Goal: Information Seeking & Learning: Find specific fact

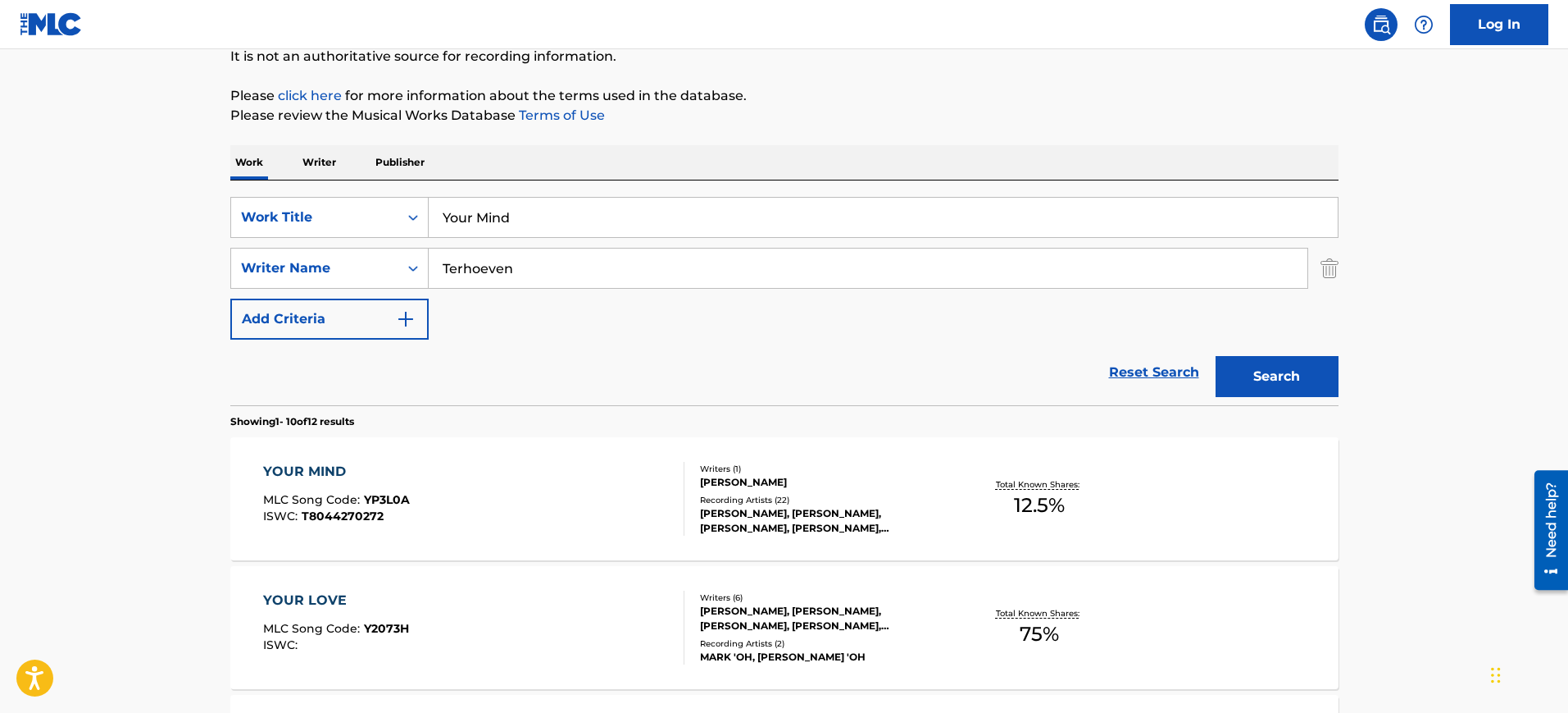
scroll to position [155, 0]
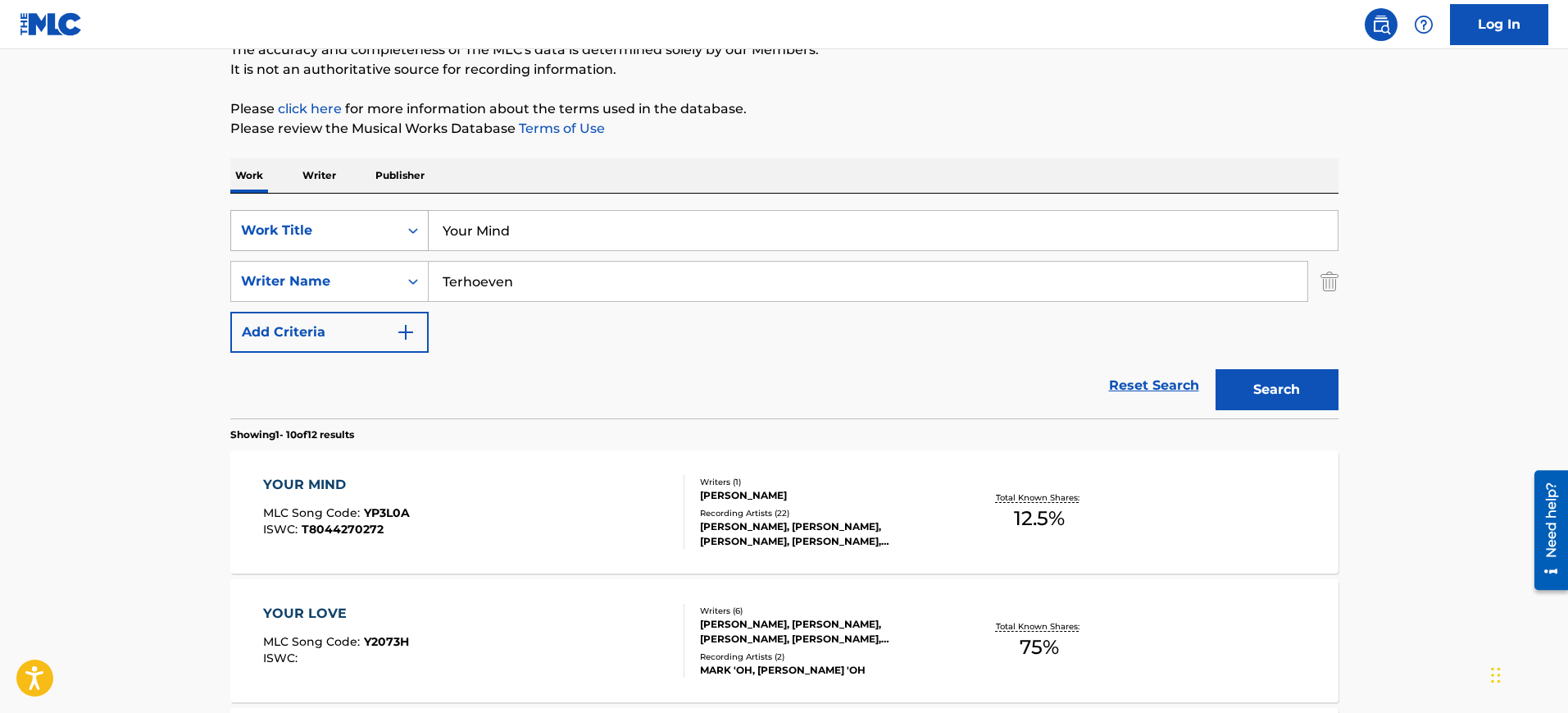
drag, startPoint x: 565, startPoint y: 238, endPoint x: 337, endPoint y: 236, distance: 228.0
click at [337, 236] on div "SearchWithCriteriab274b730-8690-4e24-aa0f-b23eec74950f Work Title Your Mind" at bounding box center [784, 230] width 1108 height 41
paste input "BABY CAN I CHANGE MY MIND [PERSON_NAME], [PERSON_NAME]"
type input "BABY CAN I CHANGE MY MIND [PERSON_NAME], [PERSON_NAME]"
drag, startPoint x: 555, startPoint y: 288, endPoint x: 373, endPoint y: 283, distance: 182.1
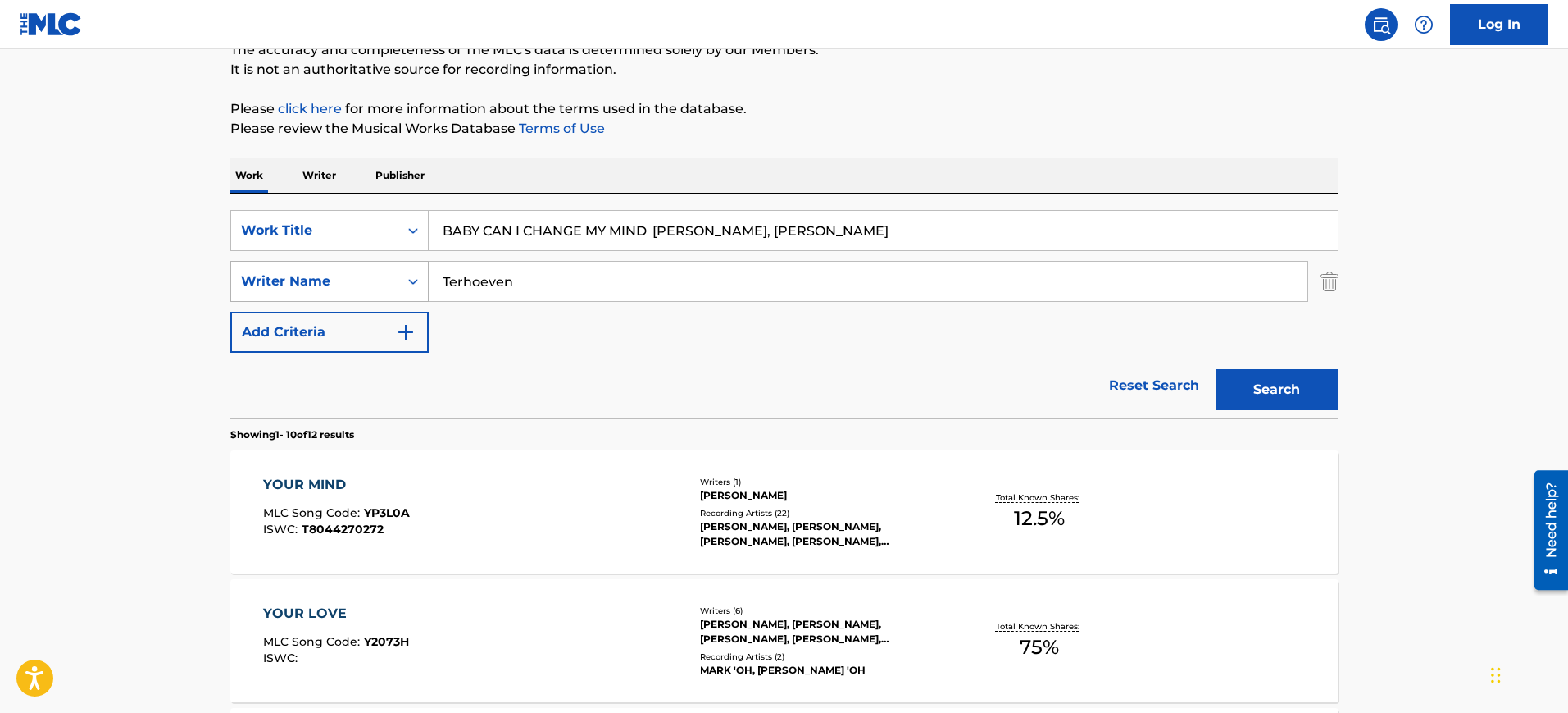
click at [373, 283] on div "SearchWithCriteriad069e11f-60fa-4091-aa9a-23cad14994b6 Writer Name [PERSON_NAME]" at bounding box center [784, 281] width 1108 height 41
paste input "BABY CAN I CHANGE MY MIND [PERSON_NAME], [PERSON_NAME]"
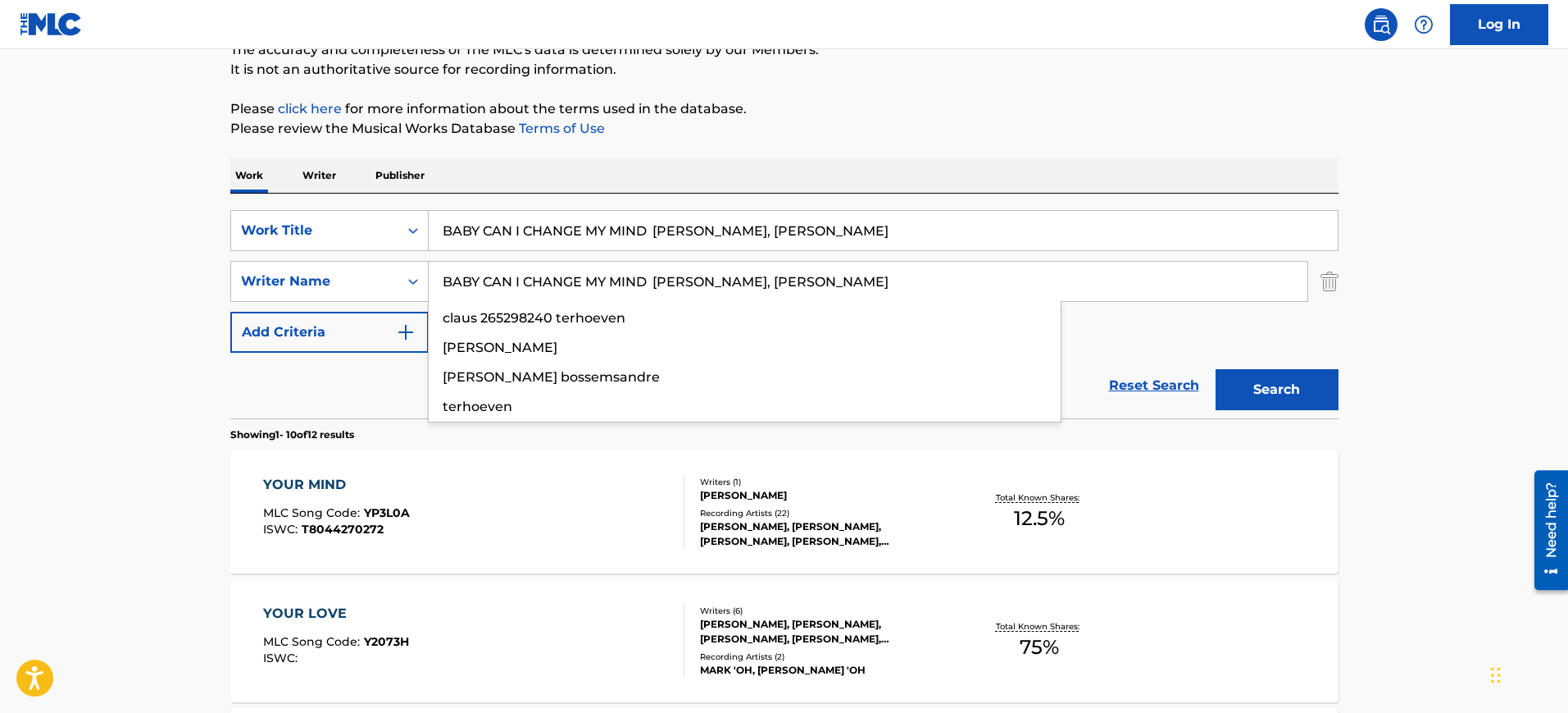
type input "BABY CAN I CHANGE MY MIND [PERSON_NAME], [PERSON_NAME]"
drag, startPoint x: 1122, startPoint y: 282, endPoint x: 1300, endPoint y: 287, distance: 178.1
click at [1300, 287] on div "SearchWithCriteriab274b730-8690-4e24-aa0f-b23eec74950f Work Title BABY CAN I CH…" at bounding box center [784, 280] width 1108 height 143
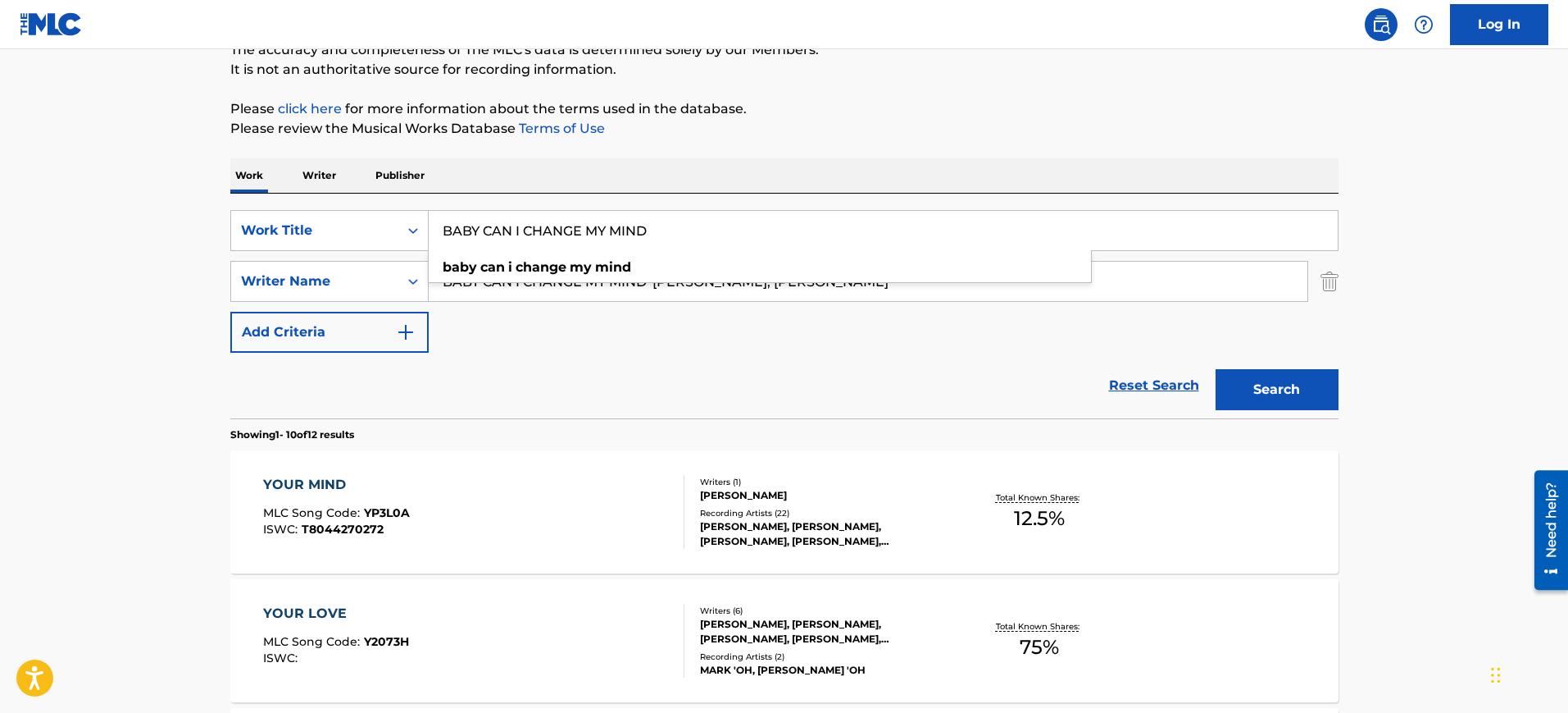
type input "BABY CAN I CHANGE MY MIND"
drag, startPoint x: 894, startPoint y: 285, endPoint x: 322, endPoint y: 288, distance: 572.0
click at [322, 288] on div "SearchWithCriteriad069e11f-60fa-4091-aa9a-23cad14994b6 Writer Name BABY CAN I C…" at bounding box center [784, 281] width 1108 height 41
type input "WOLFOLK"
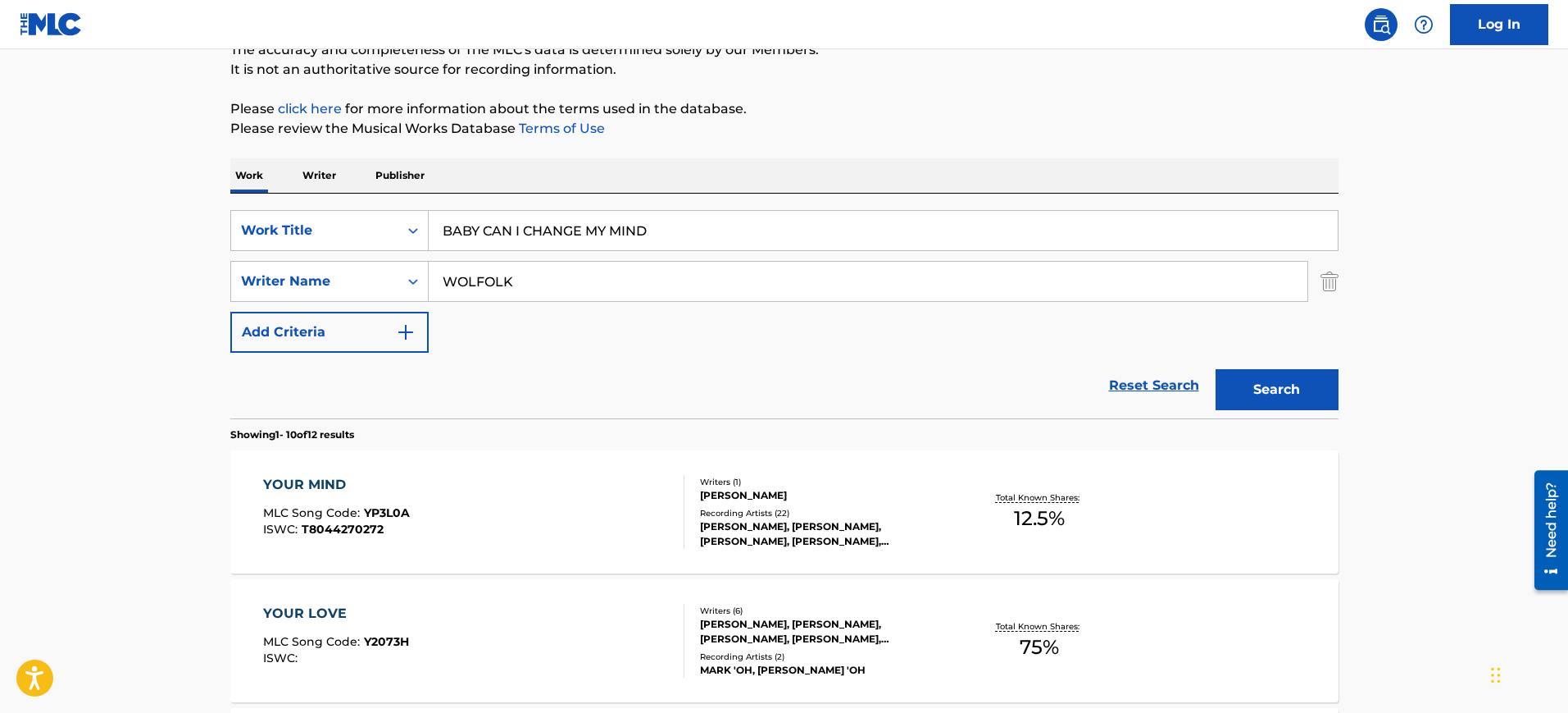
click at [1215, 369] on button "Search" at bounding box center [1276, 389] width 123 height 41
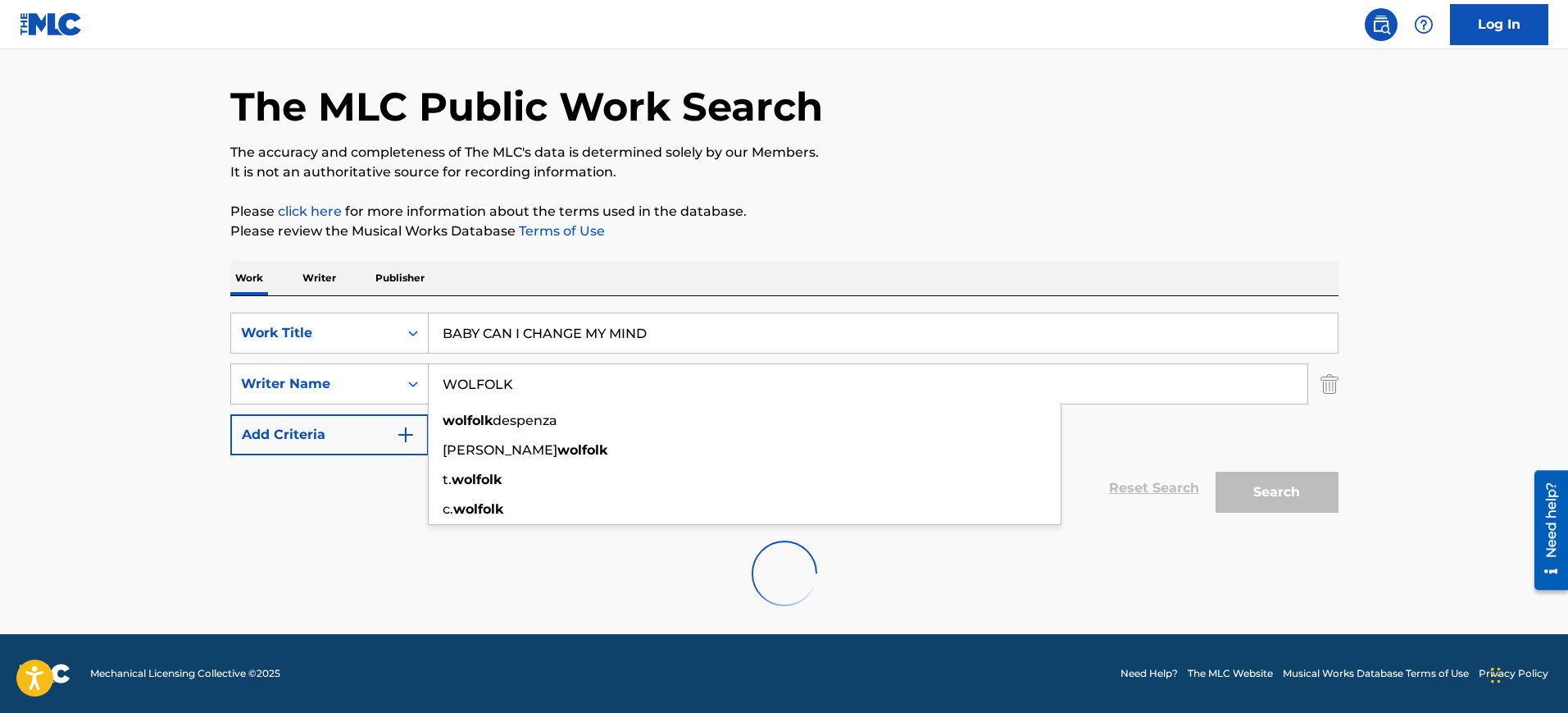
scroll to position [52, 0]
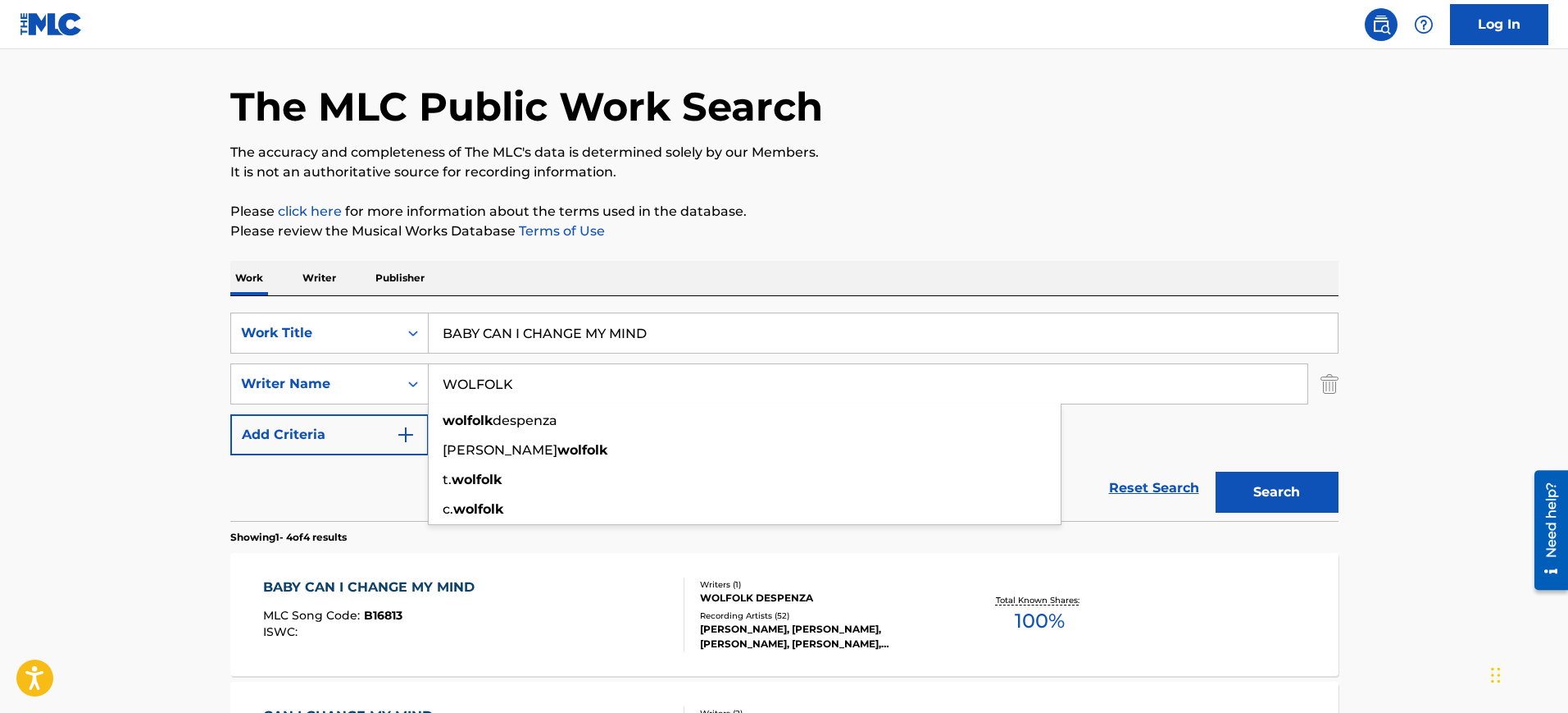
click at [692, 261] on div "Work Writer Publisher" at bounding box center [784, 277] width 1108 height 34
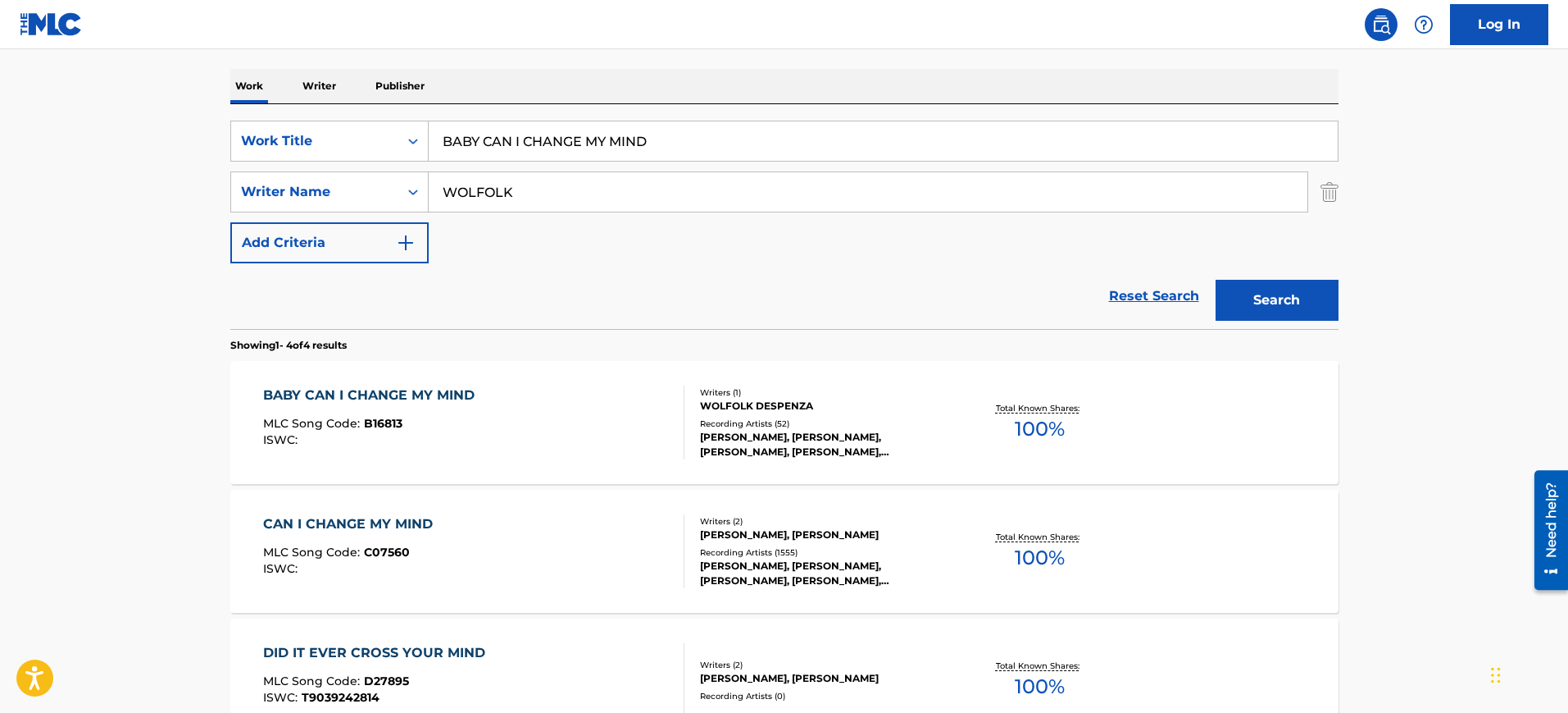
scroll to position [258, 0]
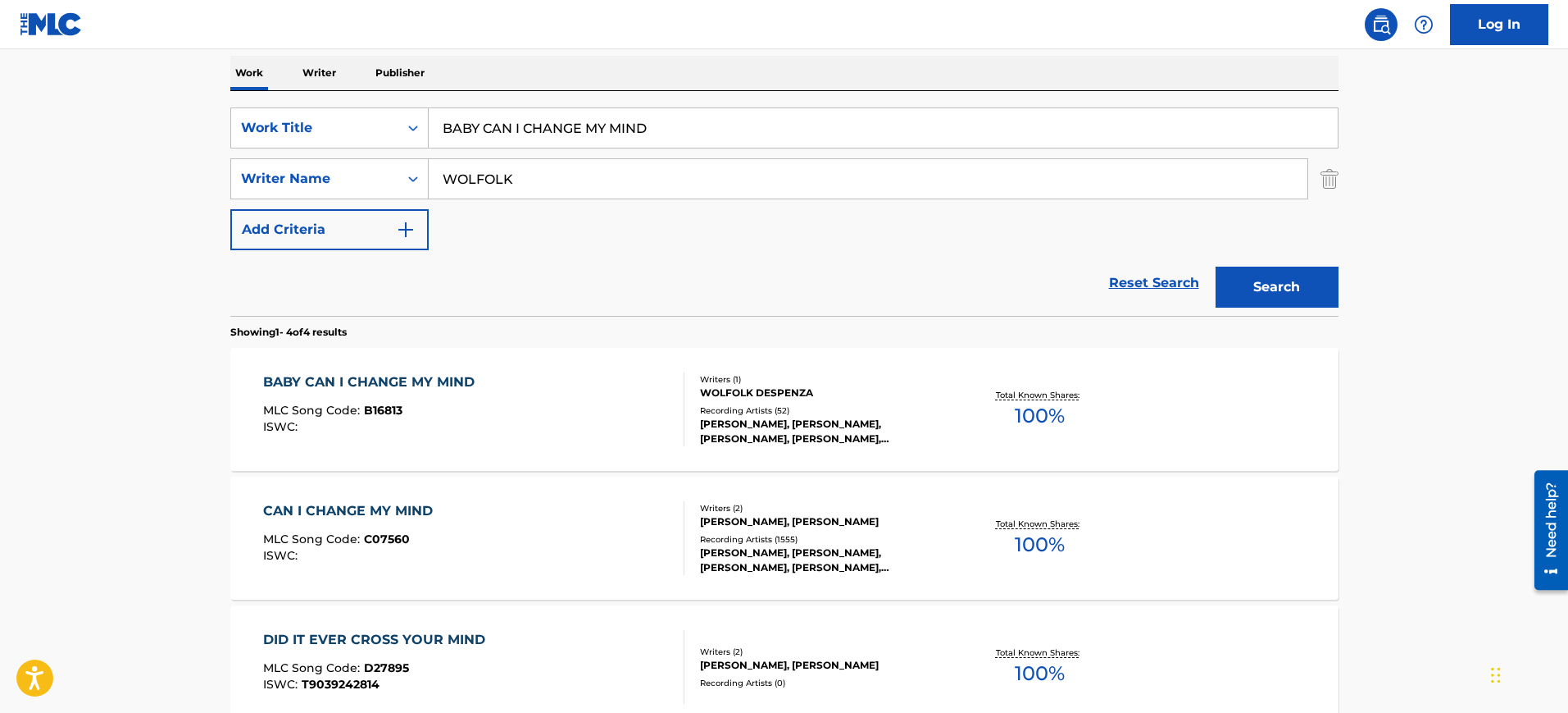
click at [412, 518] on div "CAN I CHANGE MY MIND" at bounding box center [352, 510] width 178 height 20
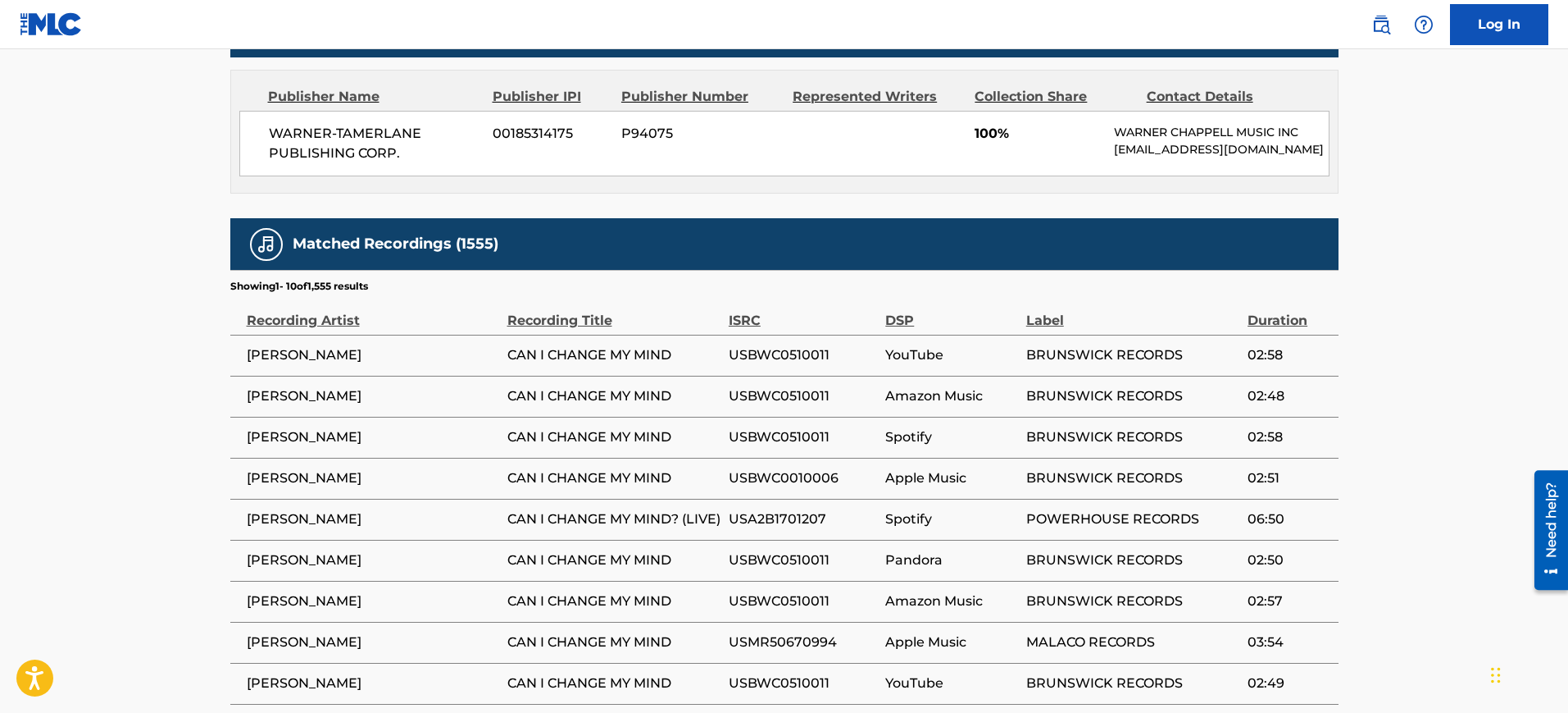
scroll to position [820, 0]
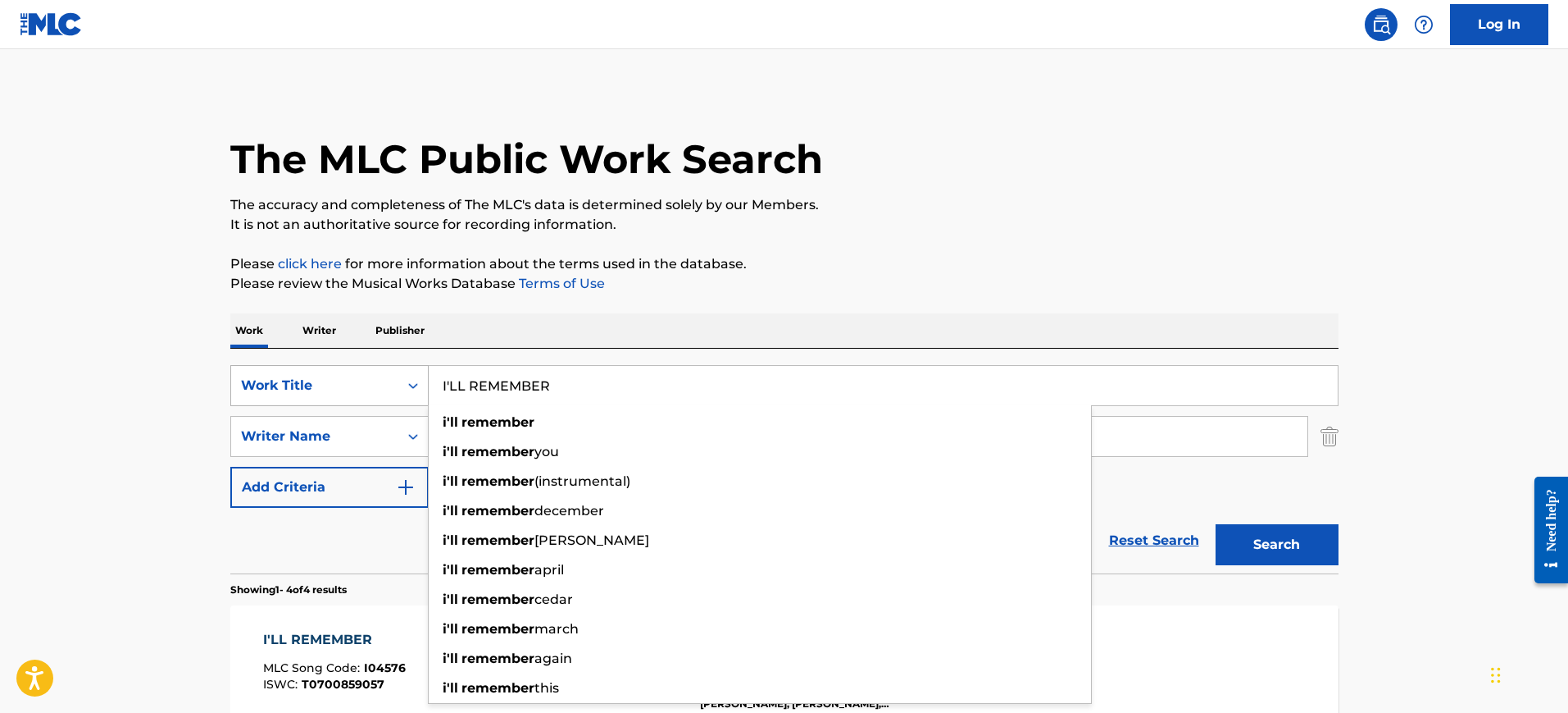
drag, startPoint x: 492, startPoint y: 388, endPoint x: 371, endPoint y: 388, distance: 121.0
click at [371, 388] on div "SearchWithCriteria12eeb58f-ba10-41a9-ad46-824bcf11e72c Work Title I'LL REMEMBER…" at bounding box center [784, 386] width 1108 height 41
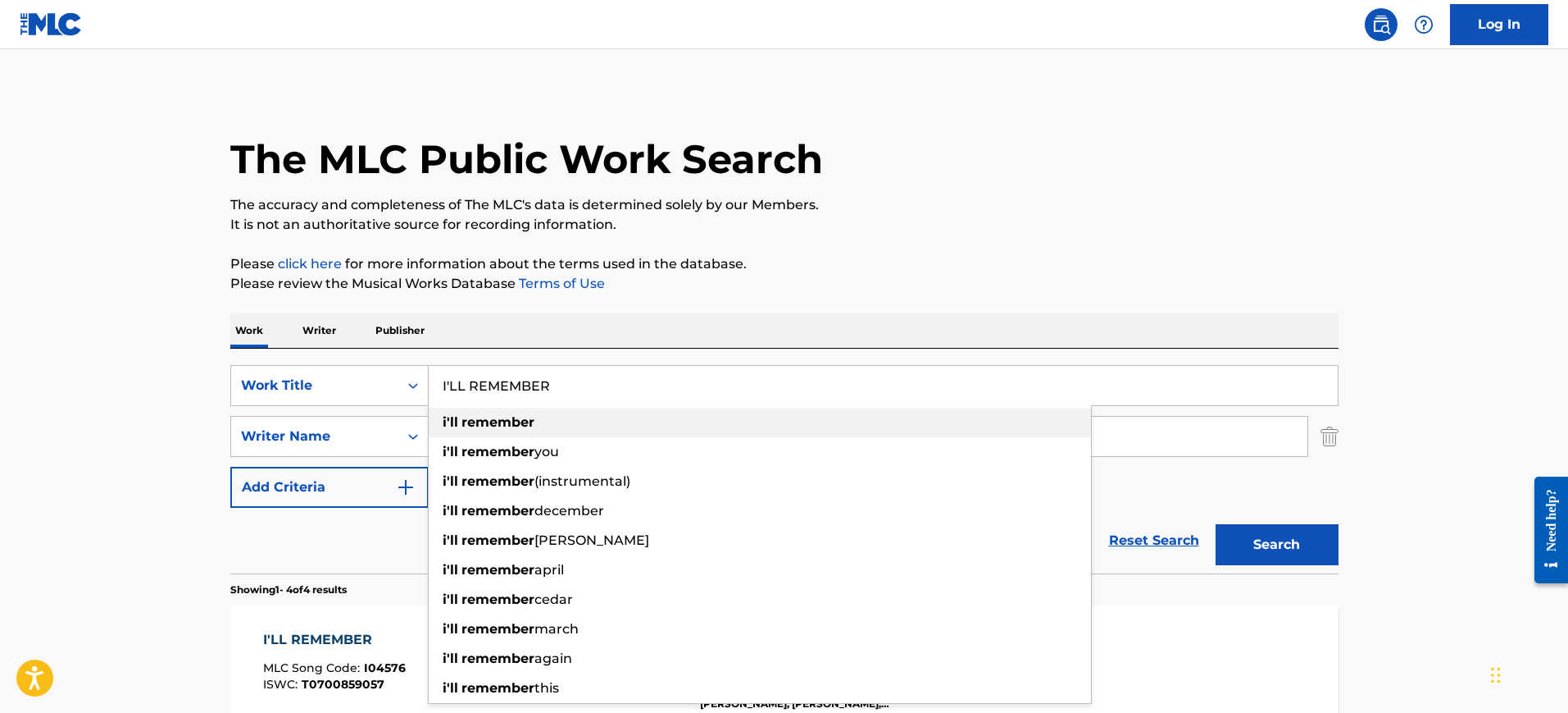
paste input "BABY CAN I CHANGE MY MIND [PERSON_NAME], [PERSON_NAME]"
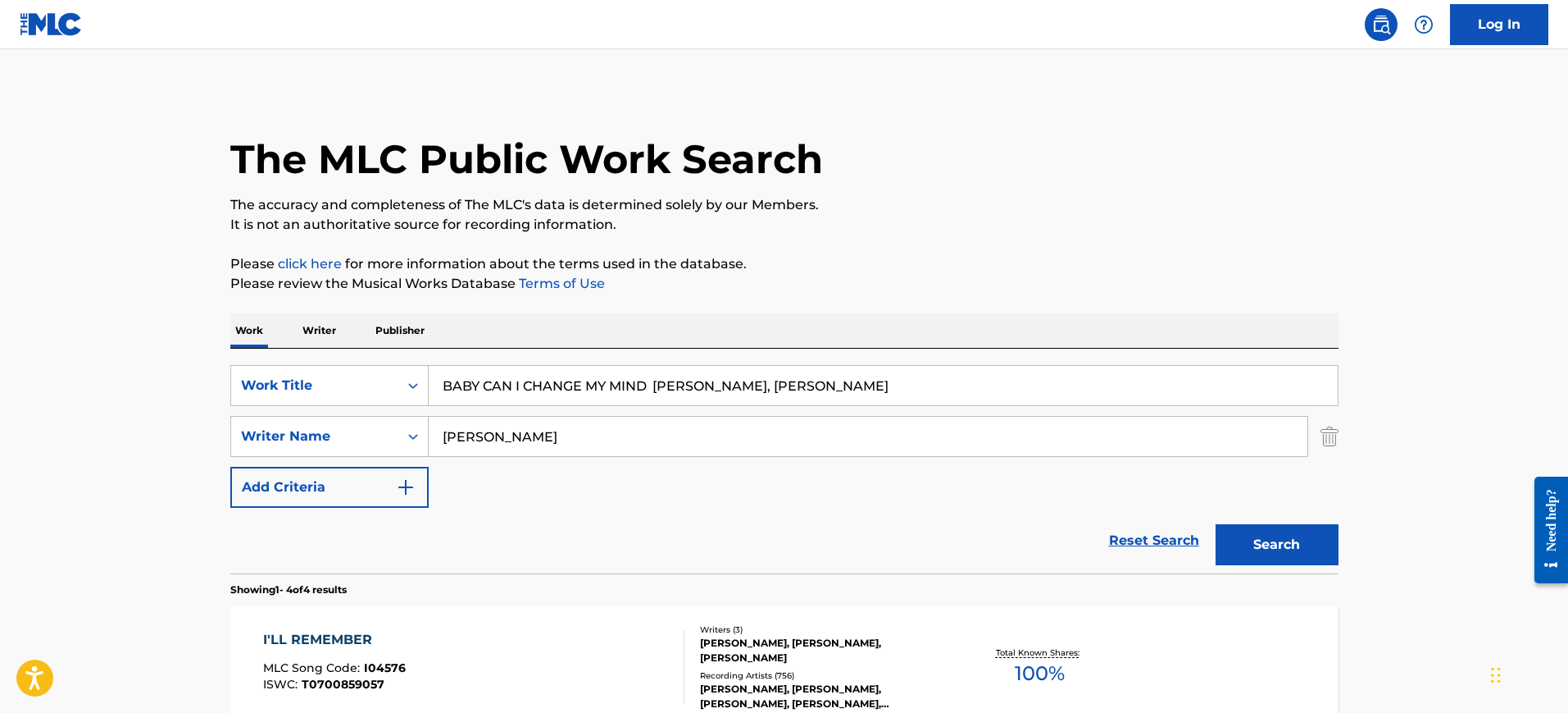
type input "BABY CAN I CHANGE MY MIND [PERSON_NAME], [PERSON_NAME]"
drag, startPoint x: 626, startPoint y: 239, endPoint x: 619, endPoint y: 259, distance: 21.2
click at [626, 239] on div "The MLC Public Work Search The accuracy and completeness of The MLC's data is d…" at bounding box center [784, 641] width 1147 height 1101
drag, startPoint x: 549, startPoint y: 433, endPoint x: 387, endPoint y: 436, distance: 162.0
click at [387, 436] on div "SearchWithCriteriab2d5910d-60f3-47d7-85e4-84b794a7115a Writer Name [PERSON_NAME]" at bounding box center [784, 437] width 1108 height 41
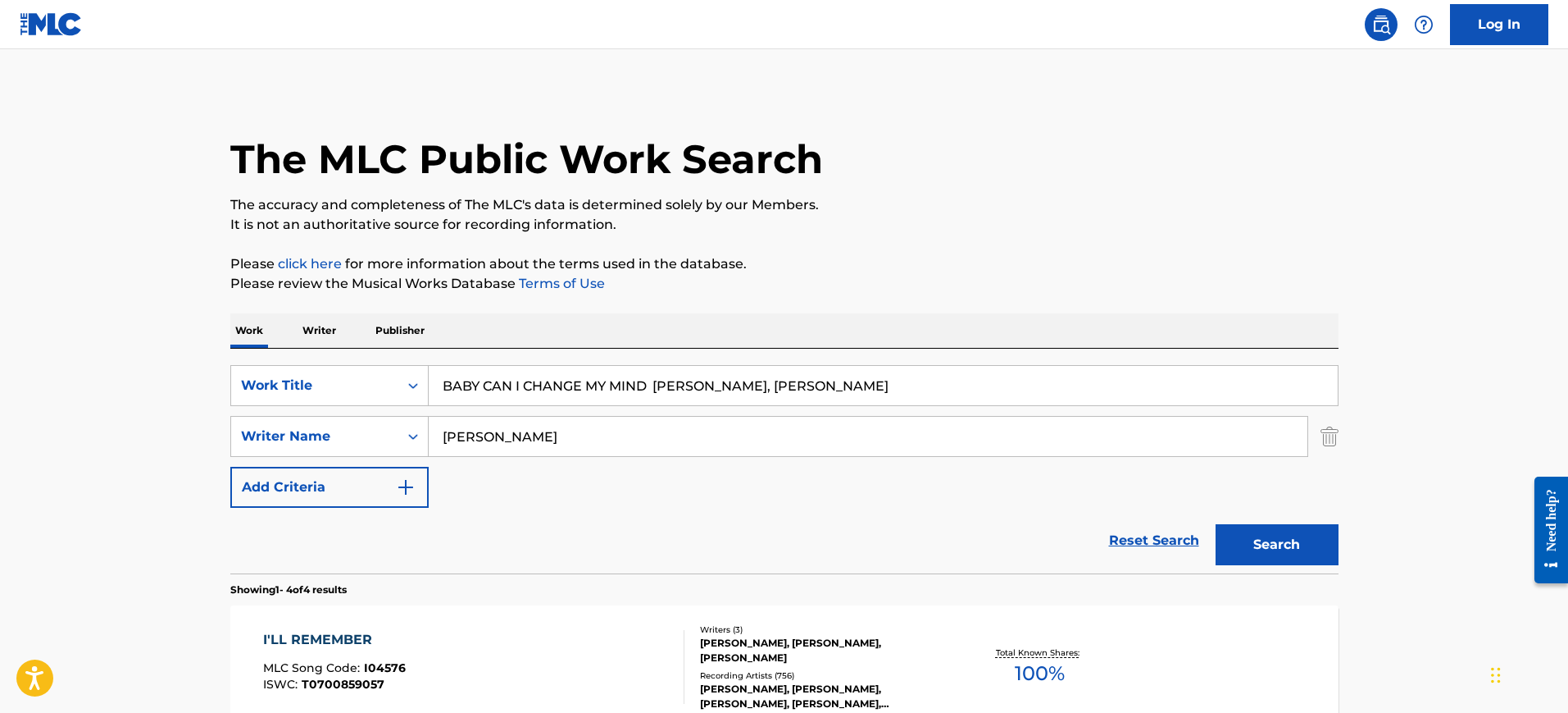
paste input "BABY CAN I CHANGE MY MIND [PERSON_NAME], [PERSON_NAME]"
type input "BABY CAN I CHANGE MY MIND [PERSON_NAME], [PERSON_NAME]"
drag, startPoint x: 651, startPoint y: 387, endPoint x: 1122, endPoint y: 412, distance: 471.7
click at [1122, 412] on div "SearchWithCriteria12eeb58f-ba10-41a9-ad46-824bcf11e72c Work Title BABY CAN I CH…" at bounding box center [784, 436] width 1108 height 143
click at [658, 404] on input "BABY CAN I CHANGE MY MIND [PERSON_NAME], [PERSON_NAME]" at bounding box center [883, 386] width 909 height 39
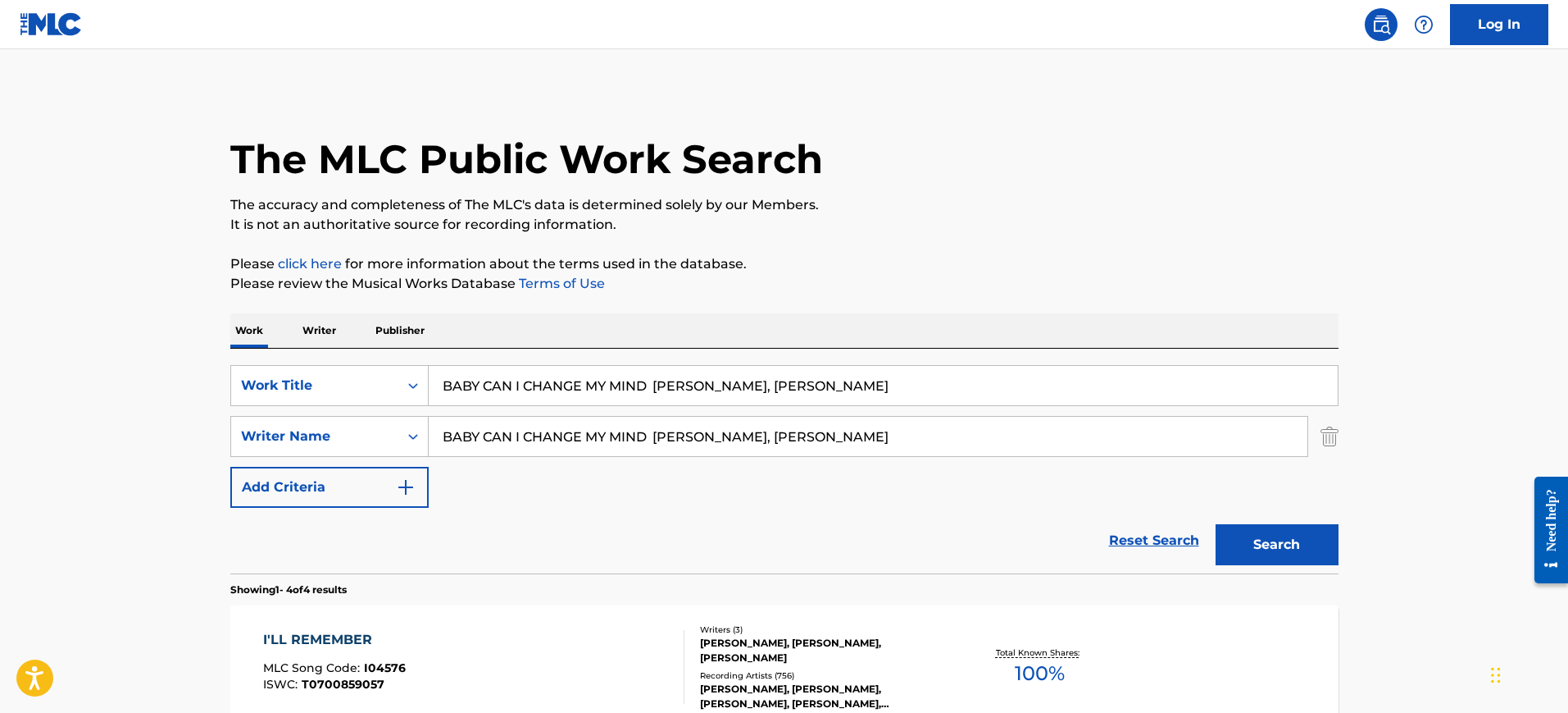
click at [657, 393] on input "BABY CAN I CHANGE MY MIND [PERSON_NAME], [PERSON_NAME]" at bounding box center [883, 386] width 909 height 39
paste input "CAN I CHANGE MY MIND [PERSON_NAME]/[PERSON_NAME] [PERSON_NAME]"
type input "CAN I CHANGE MY MIND [PERSON_NAME]/[PERSON_NAME] [PERSON_NAME]"
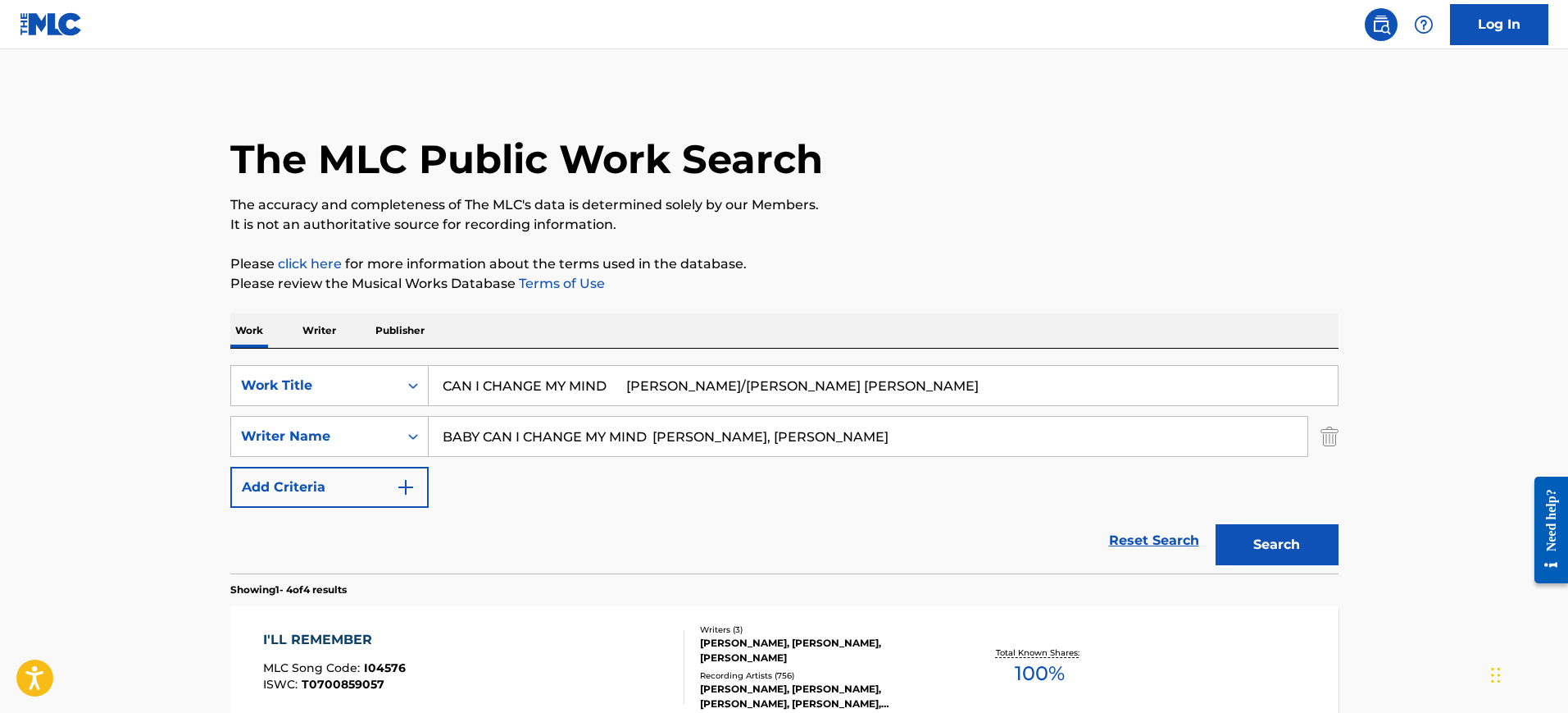
click at [652, 432] on input "BABY CAN I CHANGE MY MIND [PERSON_NAME], [PERSON_NAME]" at bounding box center [868, 437] width 879 height 39
paste input "CAN I CHANGE MY MIND [PERSON_NAME]/[PERSON_NAME] [PERSON_NAME]"
type input "CAN I CHANGE MY MIND [PERSON_NAME]/[PERSON_NAME] [PERSON_NAME]"
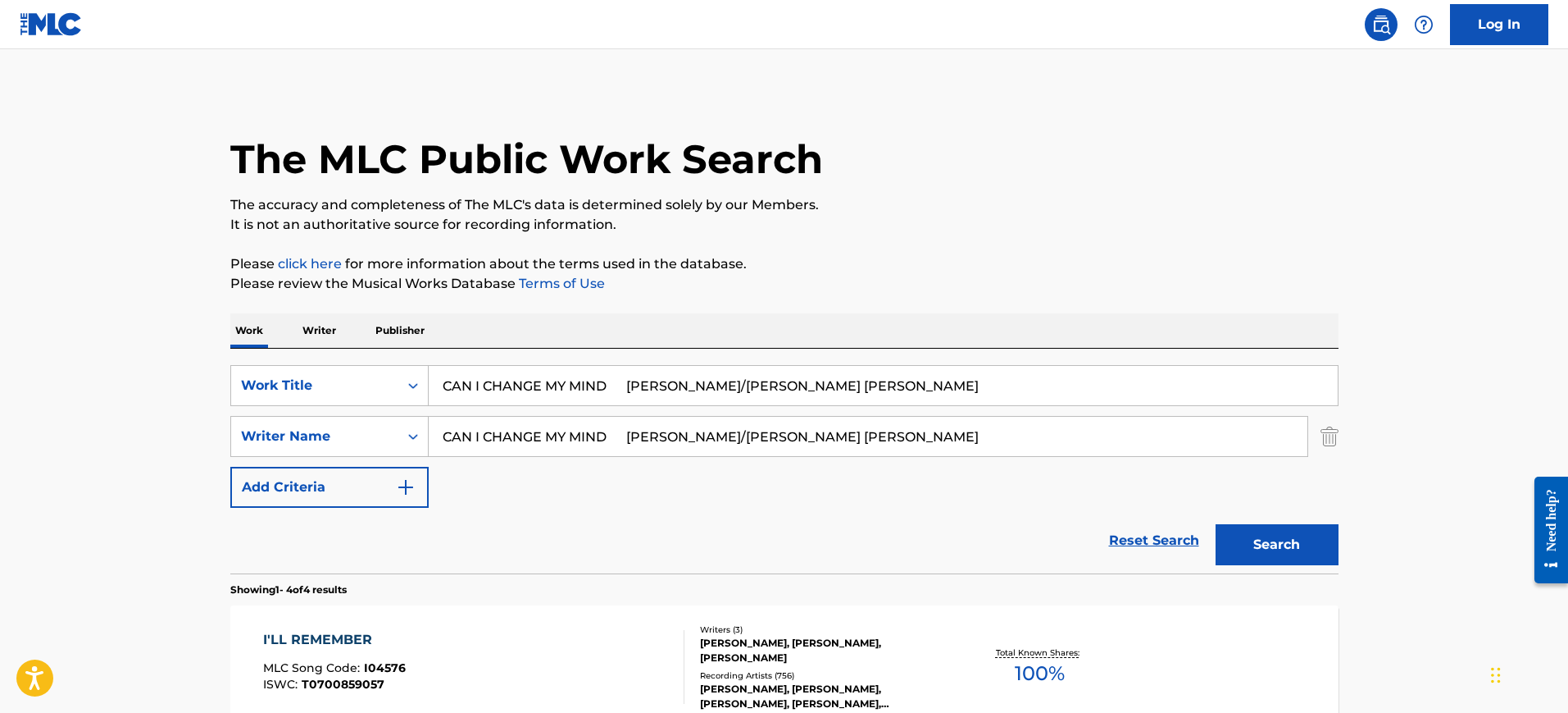
drag, startPoint x: 611, startPoint y: 387, endPoint x: 996, endPoint y: 410, distance: 385.7
click at [996, 410] on div "SearchWithCriteria12eeb58f-ba10-41a9-ad46-824bcf11e72c Work Title CAN I CHANGE …" at bounding box center [784, 436] width 1108 height 143
type input "CAN I CHANGE MY MIND"
click at [918, 283] on p "Please review the Musical Works Database Terms of Use" at bounding box center [784, 283] width 1108 height 20
drag, startPoint x: 926, startPoint y: 436, endPoint x: 368, endPoint y: 428, distance: 558.1
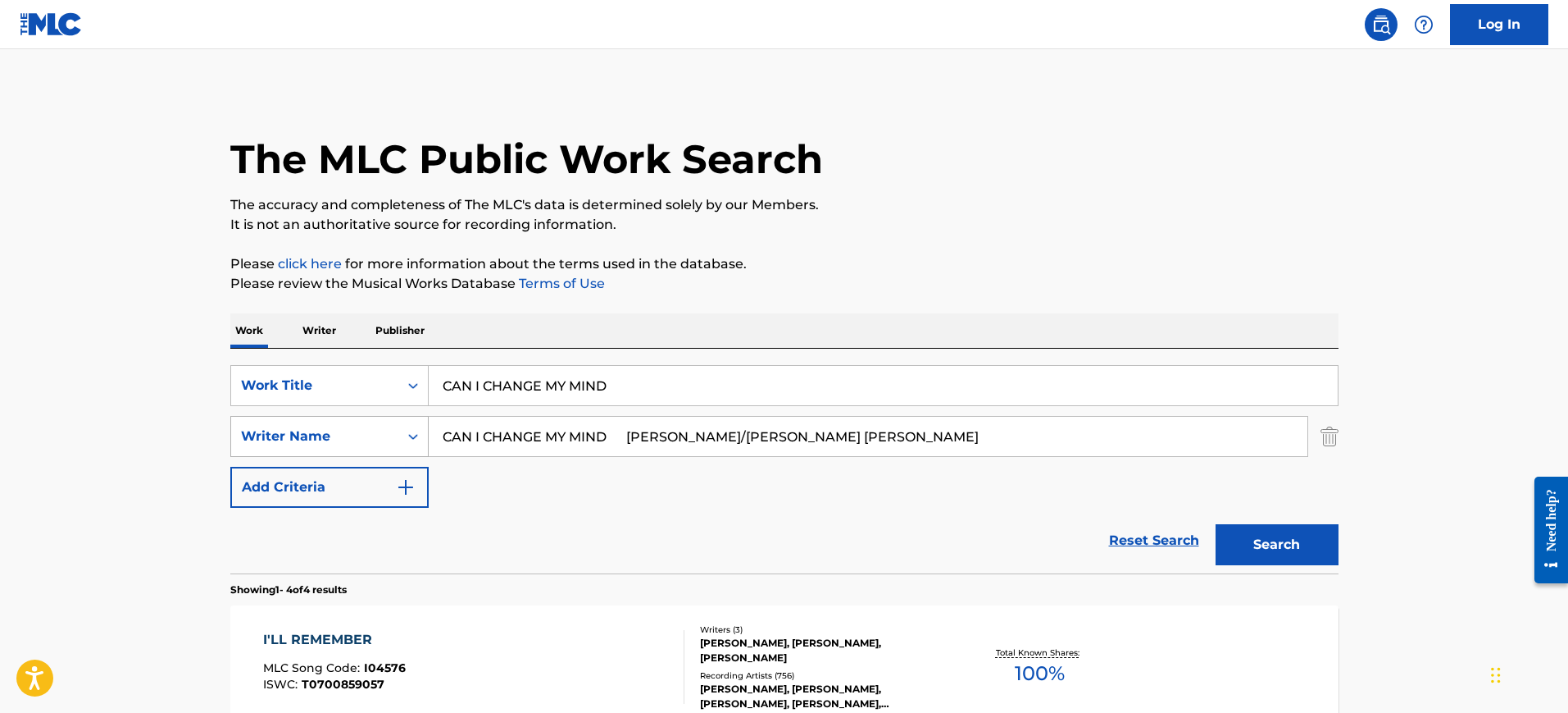
click at [368, 428] on div "SearchWithCriteriab2d5910d-60f3-47d7-85e4-84b794a7115a Writer Name CAN I CHANGE…" at bounding box center [784, 437] width 1108 height 41
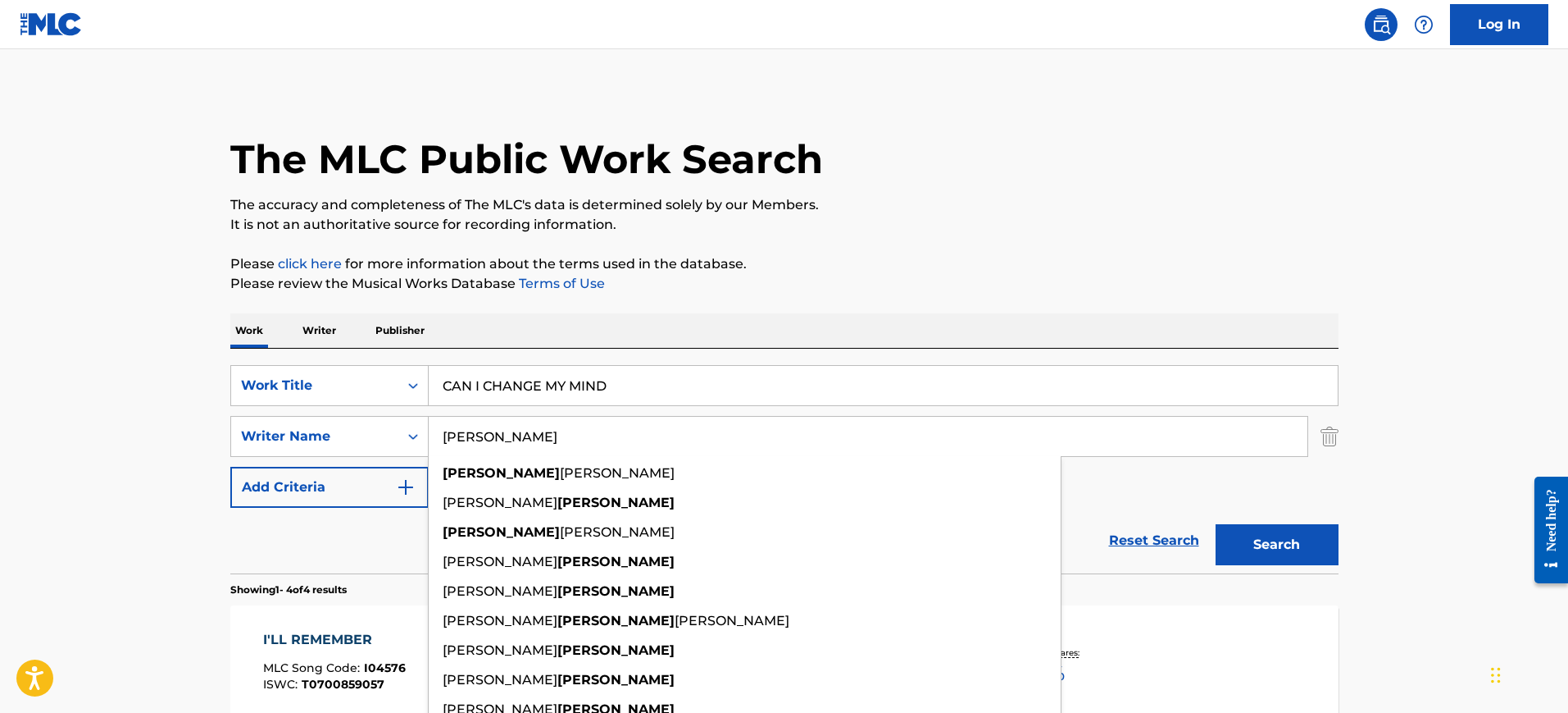
type input "[PERSON_NAME]"
click at [1215, 524] on button "Search" at bounding box center [1276, 545] width 123 height 41
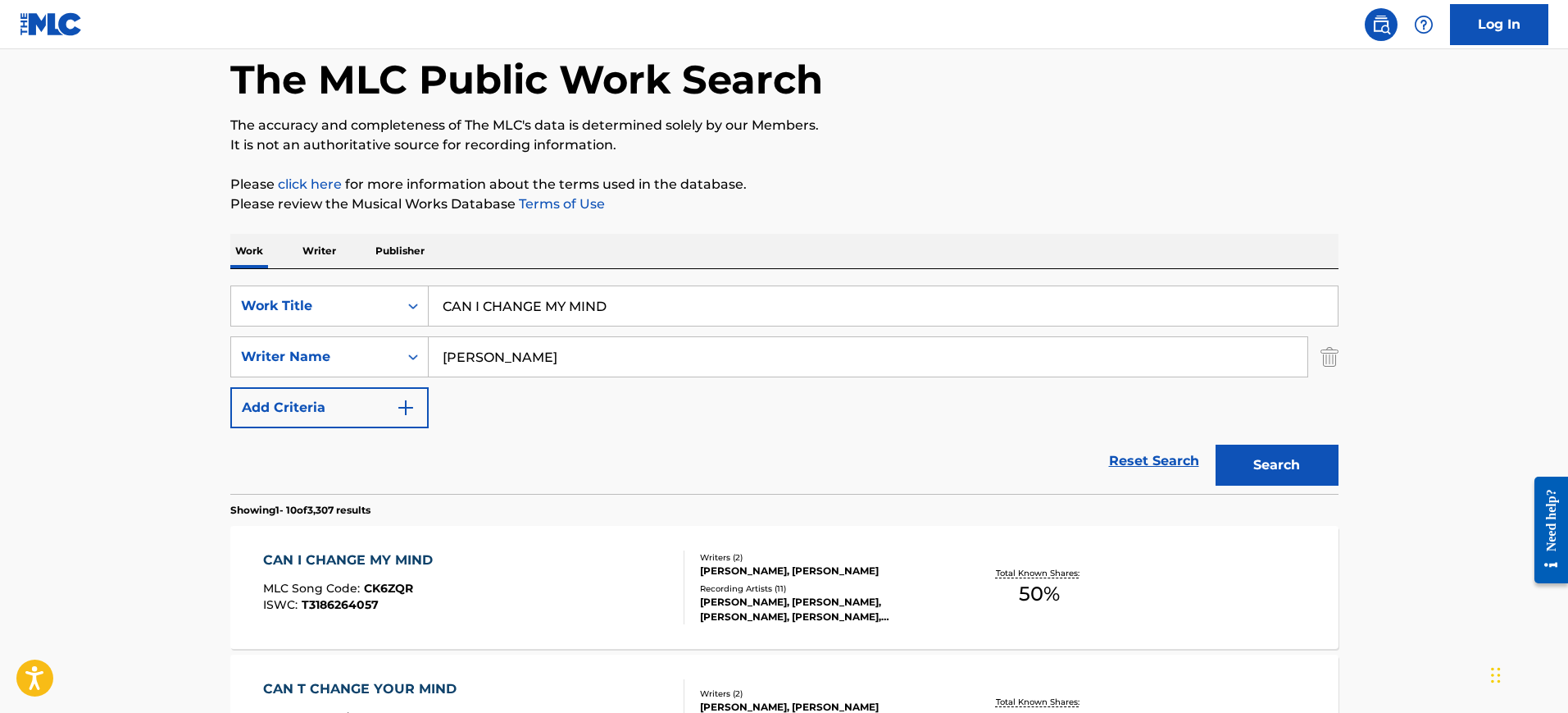
scroll to position [308, 0]
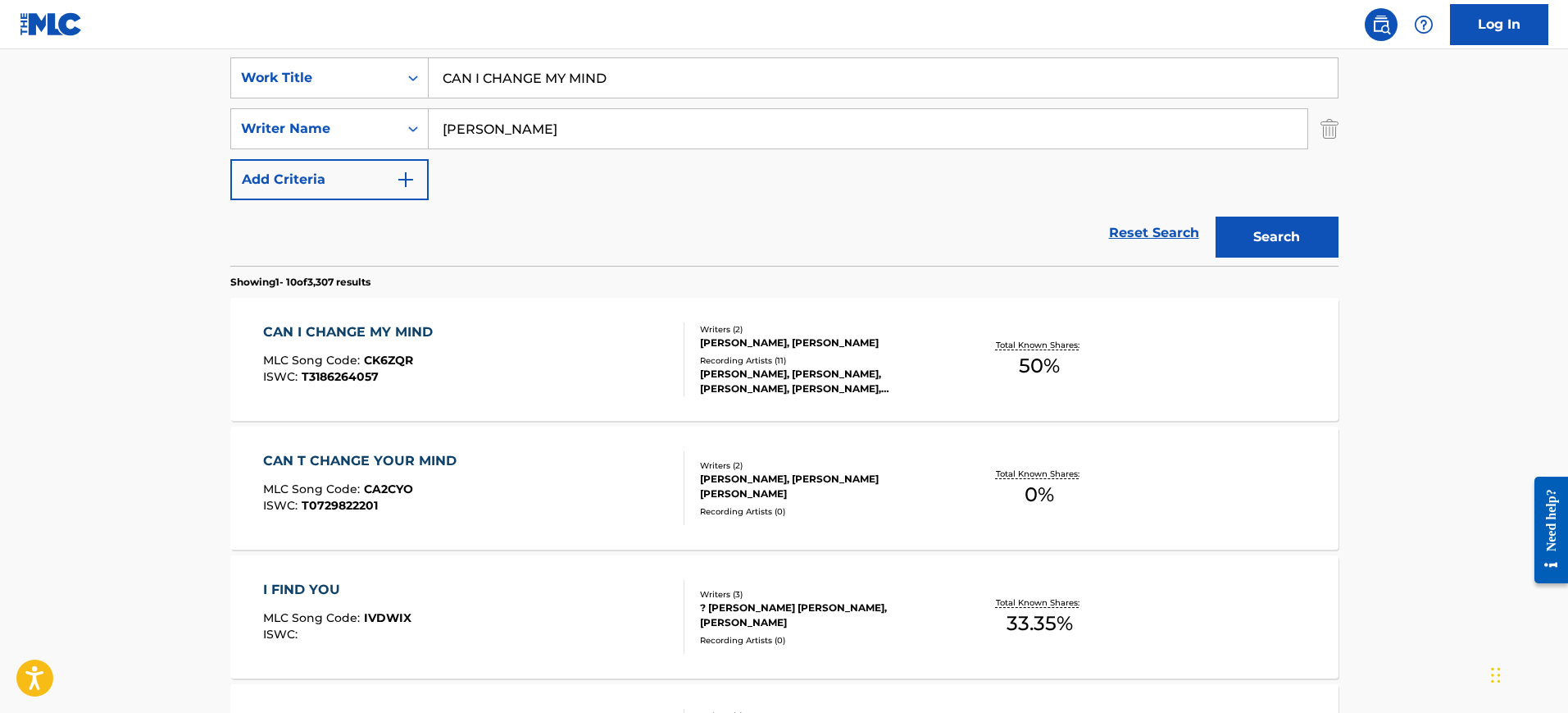
click at [592, 333] on div "CAN I CHANGE MY MIND MLC Song Code : CK6ZQR ISWC : T3186264057" at bounding box center [474, 359] width 422 height 74
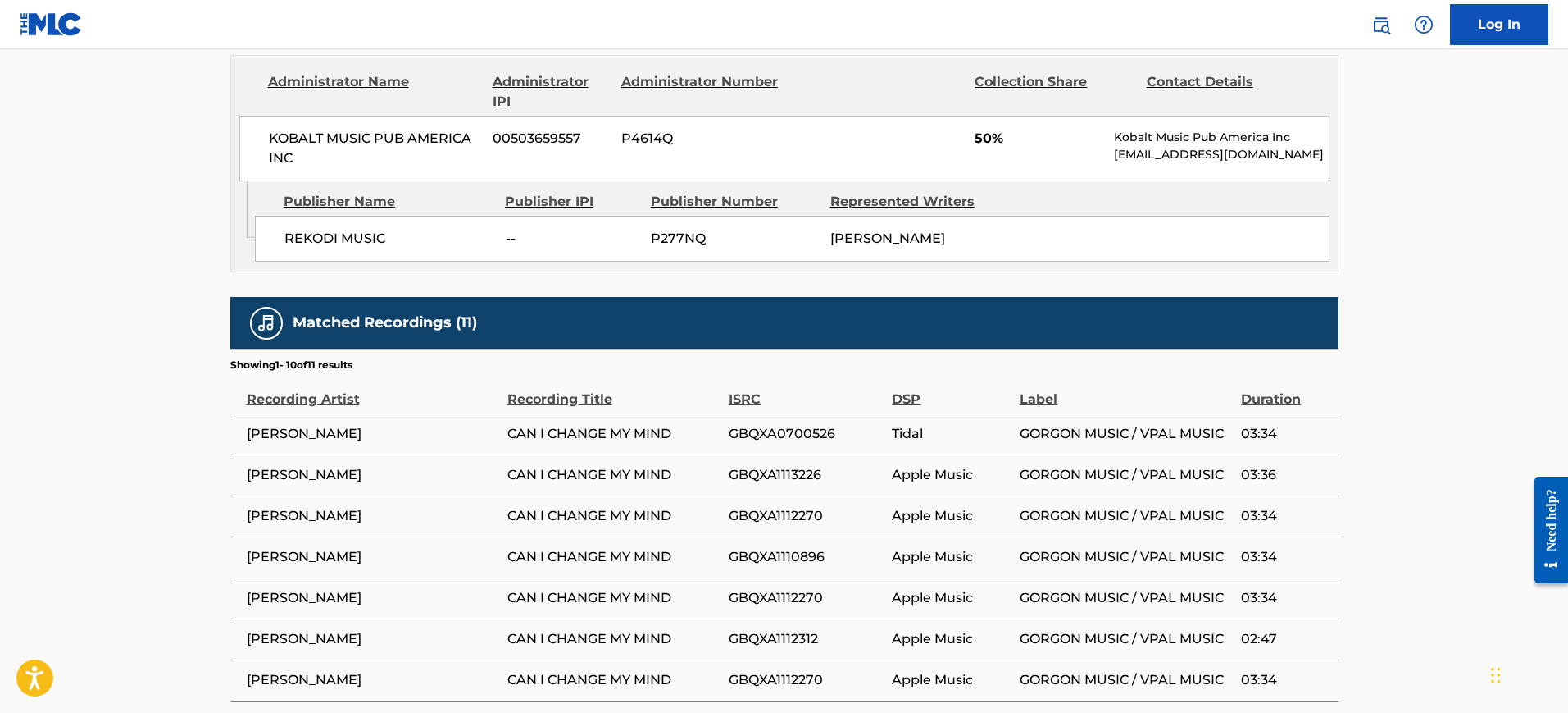
scroll to position [820, 0]
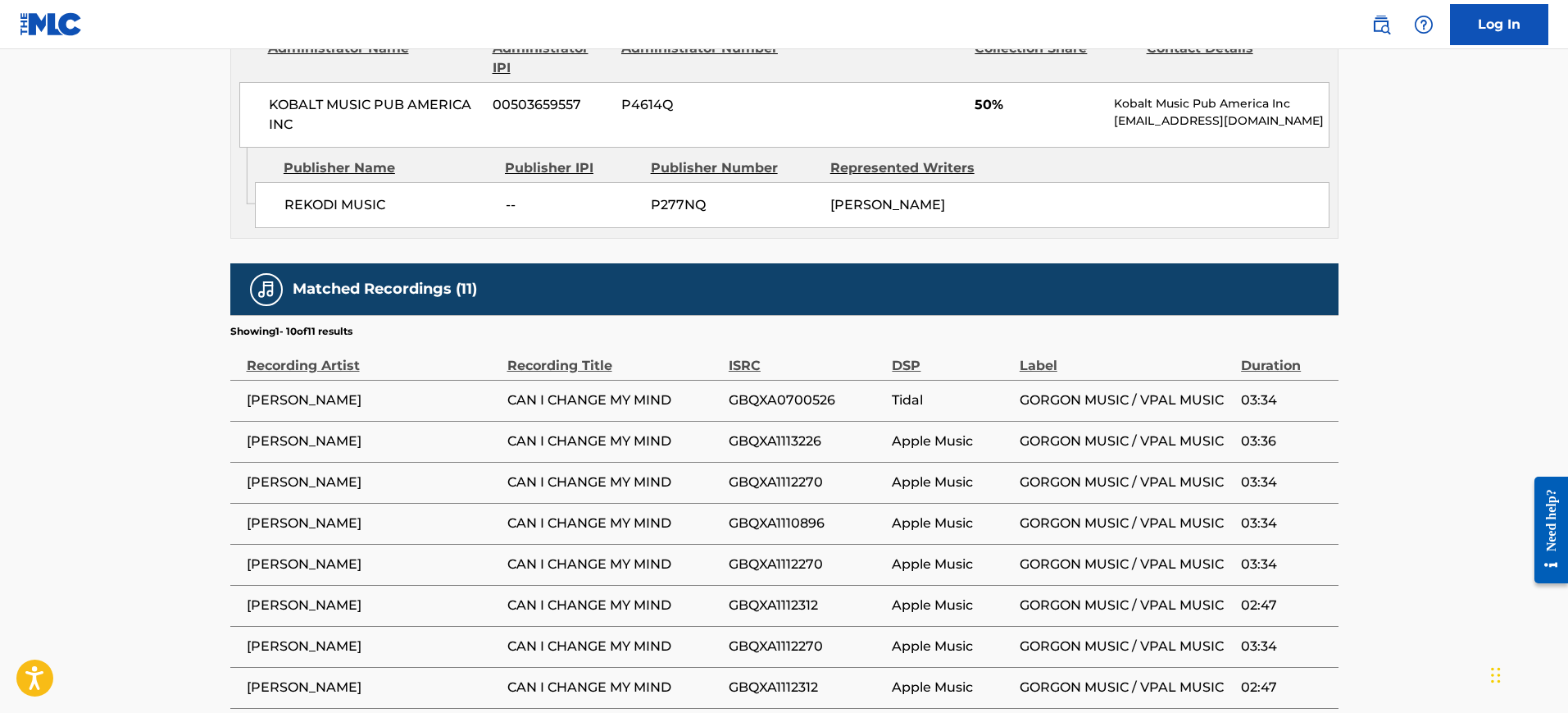
click at [929, 457] on td "Apple Music" at bounding box center [955, 442] width 127 height 41
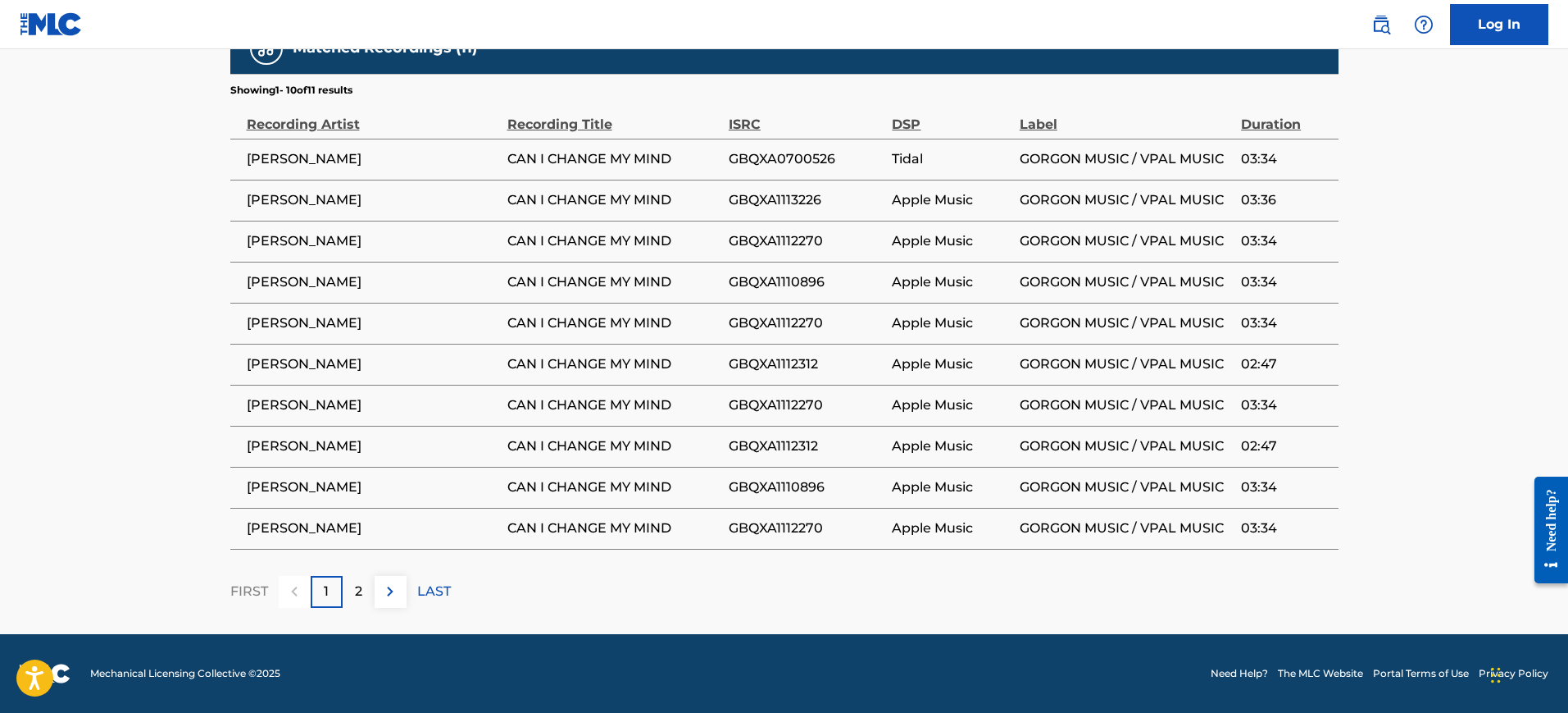
click at [362, 585] on p "2" at bounding box center [359, 591] width 8 height 20
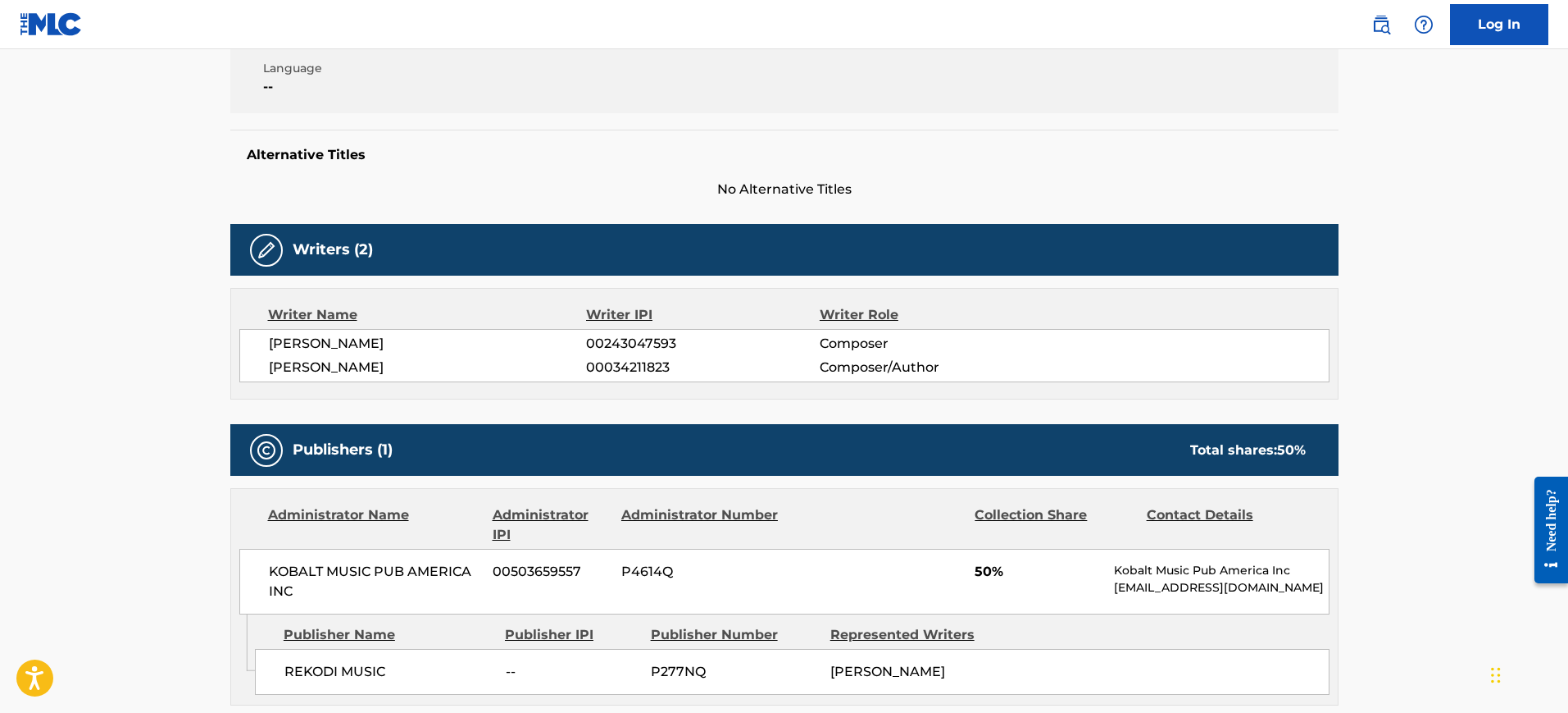
scroll to position [385, 0]
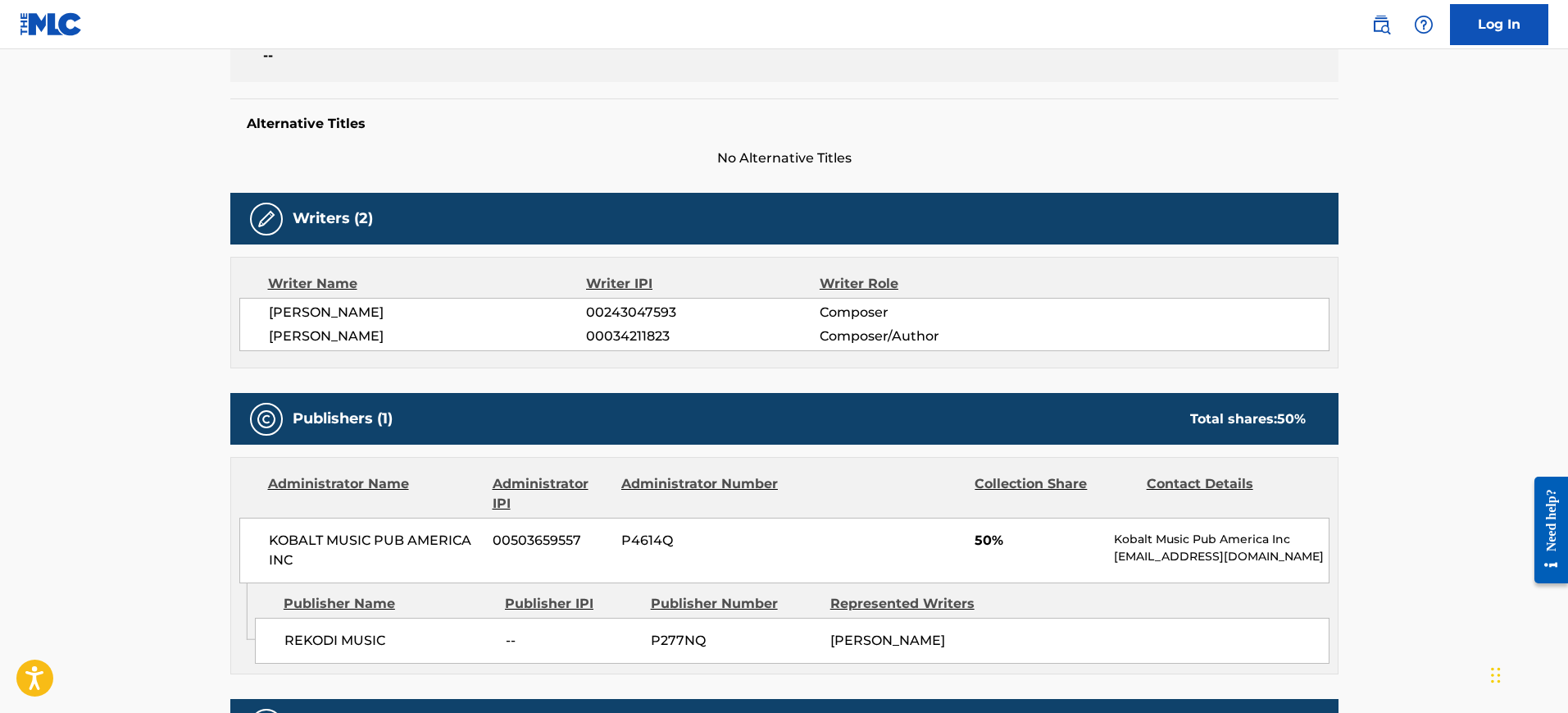
click at [357, 318] on span "[PERSON_NAME]" at bounding box center [427, 313] width 318 height 20
copy span "[PERSON_NAME]"
